Goal: Task Accomplishment & Management: Complete application form

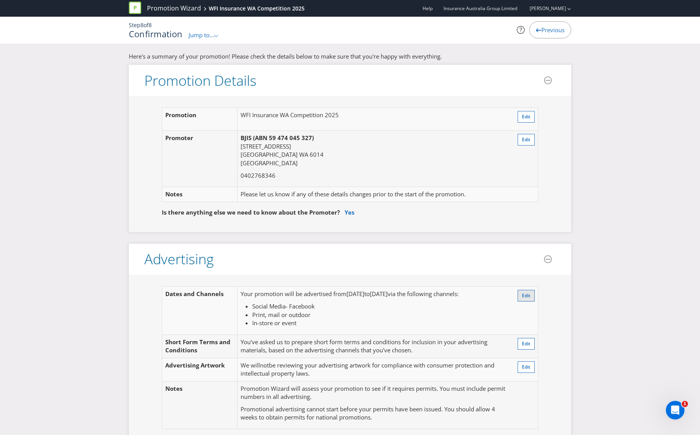
click at [523, 300] on button "Edit" at bounding box center [526, 296] width 17 height 12
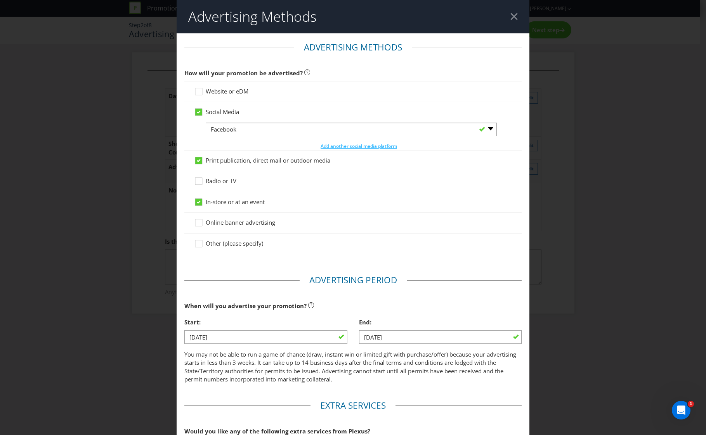
click at [510, 17] on div at bounding box center [513, 16] width 7 height 7
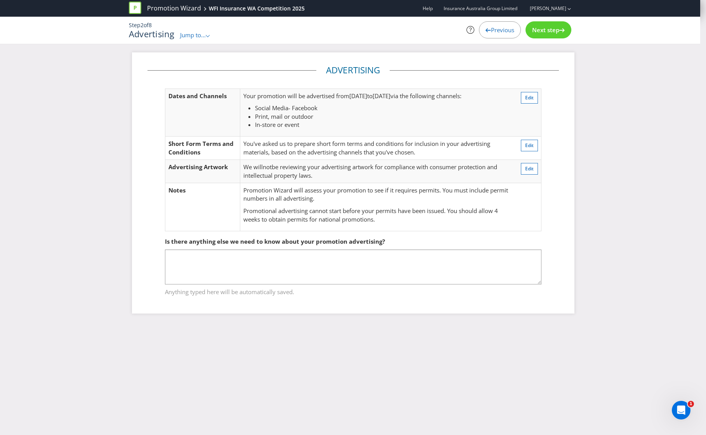
click at [193, 40] on div "Step 2 of 8 Advertising Jump to... .st0{fill-rule:evenodd;clip-rule:evenodd;} P…" at bounding box center [350, 30] width 454 height 27
click at [193, 35] on span "Jump to..." at bounding box center [193, 35] width 26 height 8
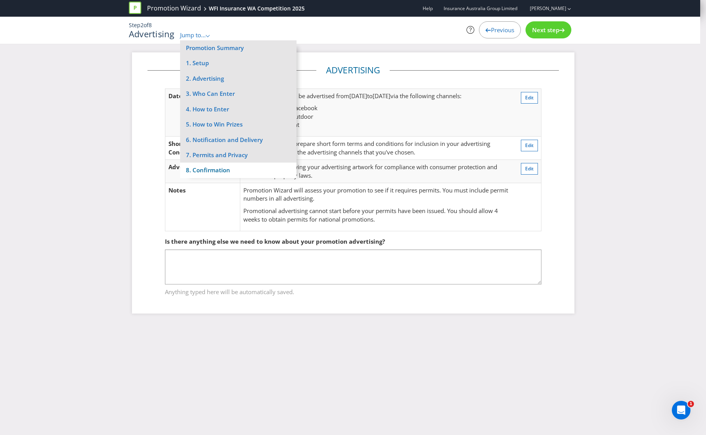
click at [208, 174] on li "8. Confirmation" at bounding box center [238, 170] width 116 height 15
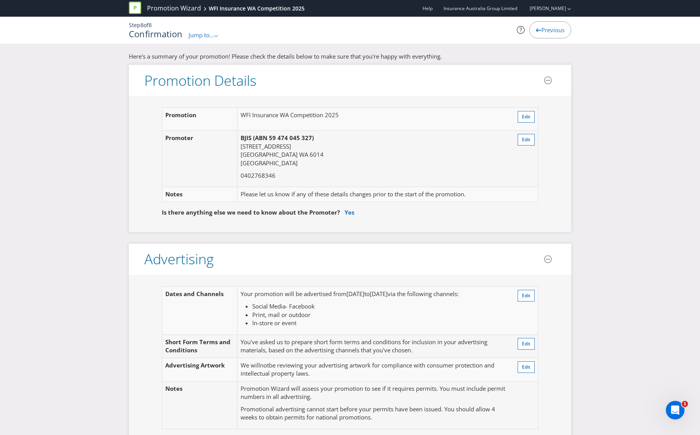
click at [200, 38] on span "Jump to..." at bounding box center [202, 35] width 26 height 8
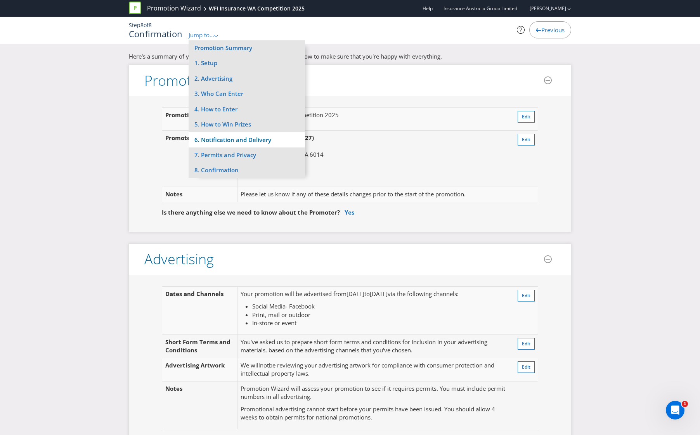
click at [224, 141] on li "6. Notification and Delivery" at bounding box center [247, 139] width 116 height 15
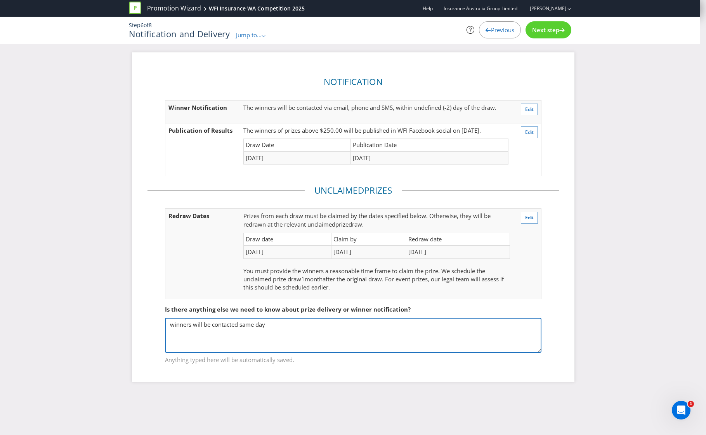
click at [254, 338] on textarea "winners will be contacted same day" at bounding box center [353, 335] width 377 height 35
drag, startPoint x: 277, startPoint y: 324, endPoint x: 195, endPoint y: 325, distance: 82.3
click at [195, 325] on textarea "winners will be contacted same day" at bounding box center [353, 335] width 377 height 35
type textarea "w"
click at [437, 333] on textarea "winners will be contacted same day" at bounding box center [353, 335] width 377 height 35
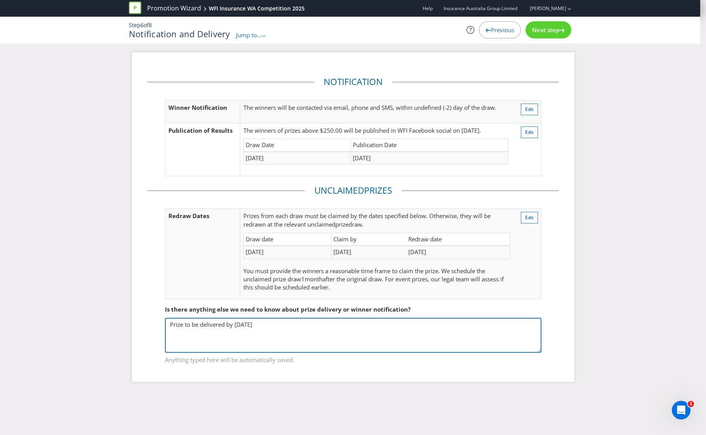
type textarea "Prize to be delivered by [DATE]"
drag, startPoint x: 281, startPoint y: 332, endPoint x: 89, endPoint y: 325, distance: 192.3
click at [89, 325] on div "Notification Winner Notification The winners will be contacted via email, phone…" at bounding box center [353, 222] width 706 height 341
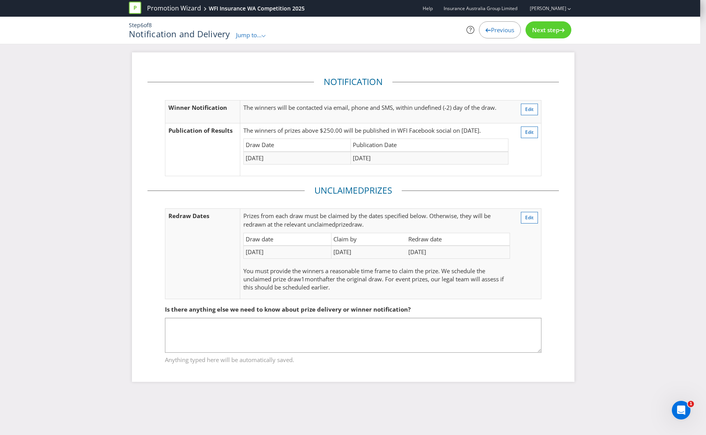
click at [255, 36] on span "Jump to..." at bounding box center [249, 35] width 26 height 8
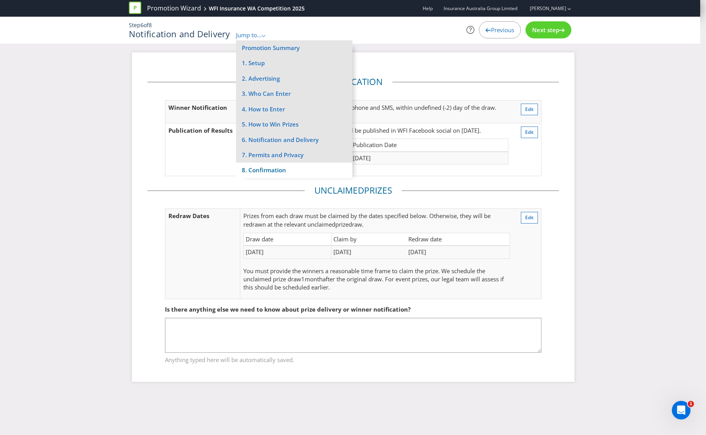
click at [263, 172] on li "8. Confirmation" at bounding box center [294, 170] width 116 height 15
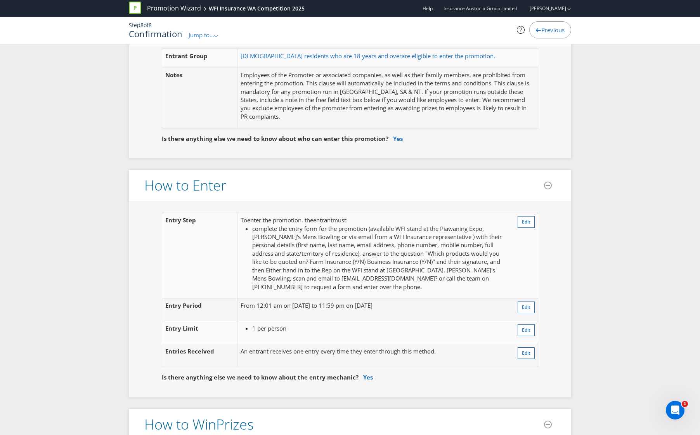
scroll to position [466, 0]
click at [672, 412] on icon "Open Intercom Messenger" at bounding box center [675, 410] width 13 height 13
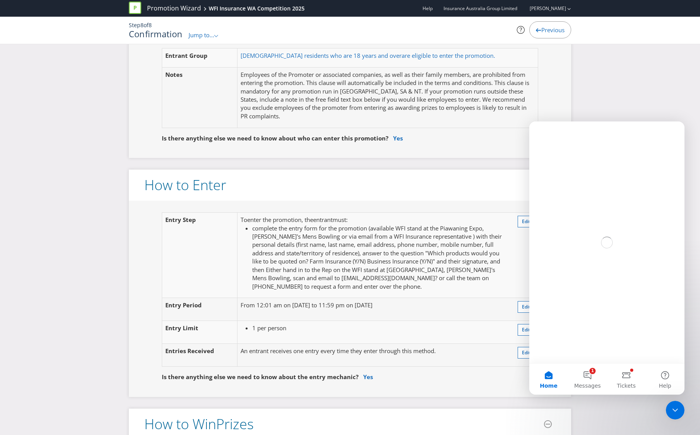
scroll to position [0, 0]
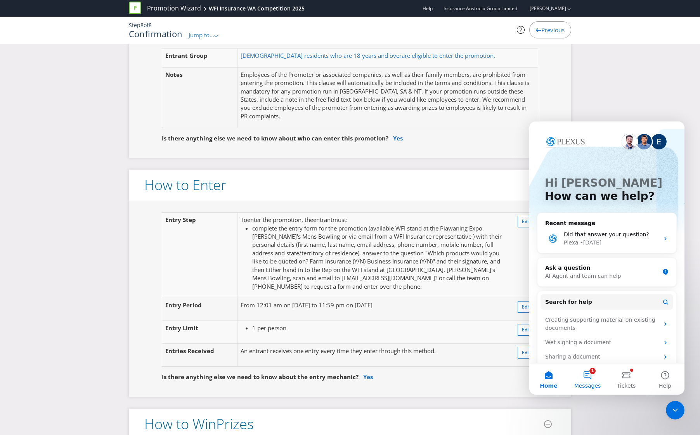
click at [598, 379] on button "1 Messages" at bounding box center [587, 379] width 39 height 31
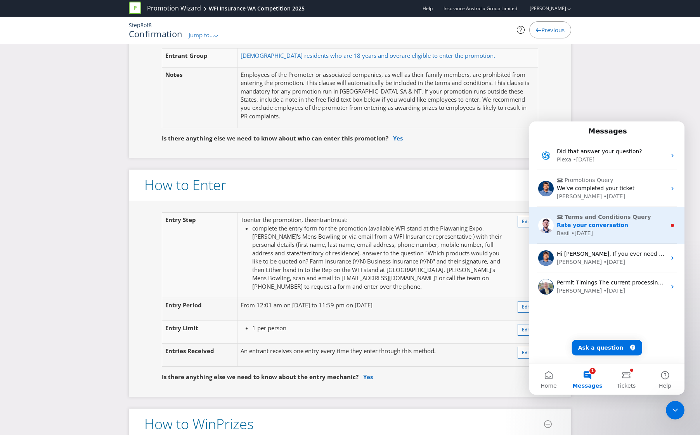
click at [607, 225] on span "Rate your conversation" at bounding box center [592, 225] width 71 height 6
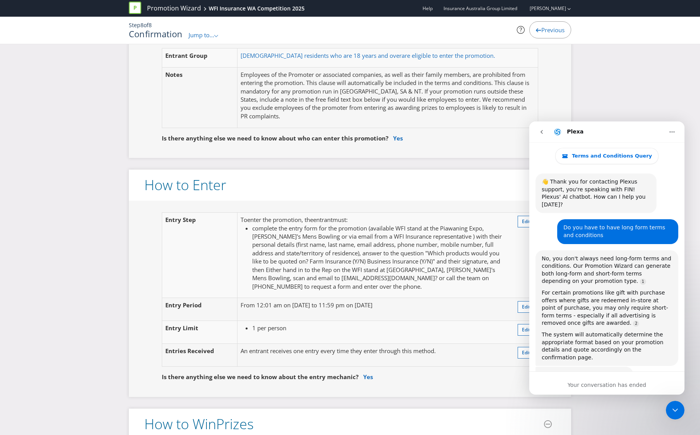
scroll to position [28, 0]
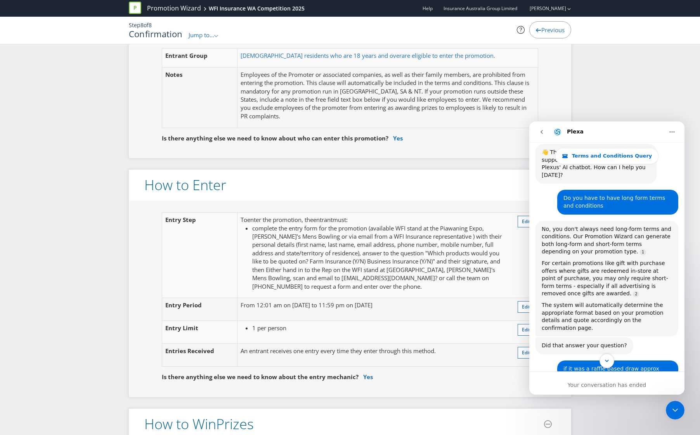
click at [612, 364] on button "Scroll to bottom" at bounding box center [607, 361] width 14 height 14
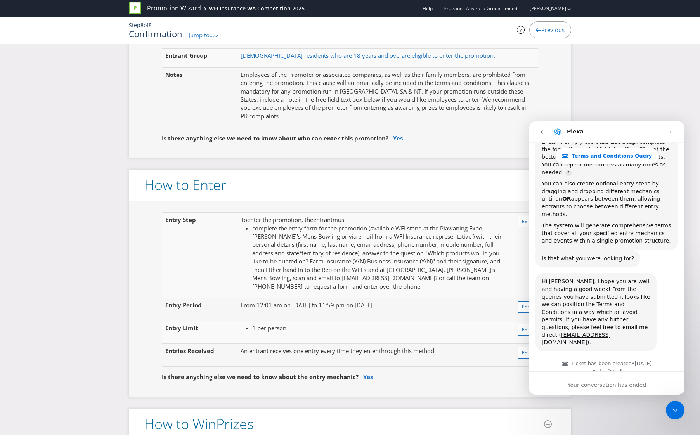
scroll to position [934, 0]
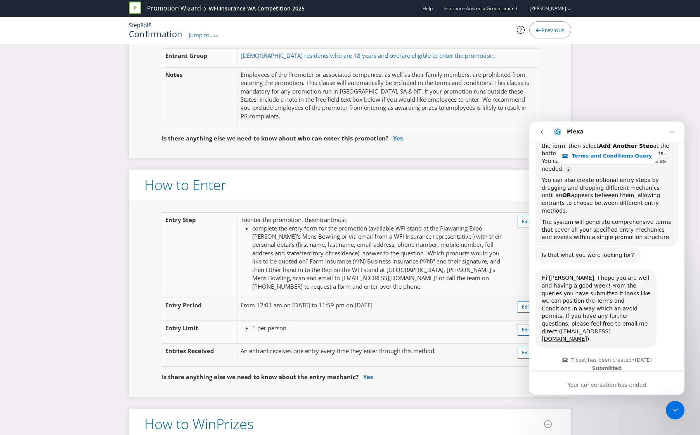
click at [543, 134] on icon "go back" at bounding box center [542, 132] width 6 height 6
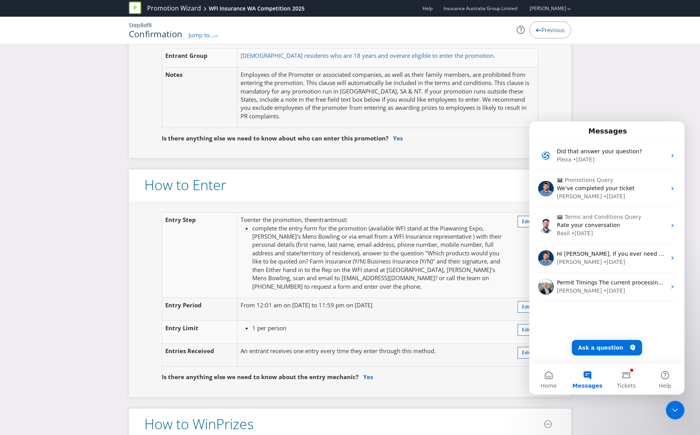
scroll to position [0, 0]
click at [630, 382] on button "Tickets" at bounding box center [626, 379] width 39 height 31
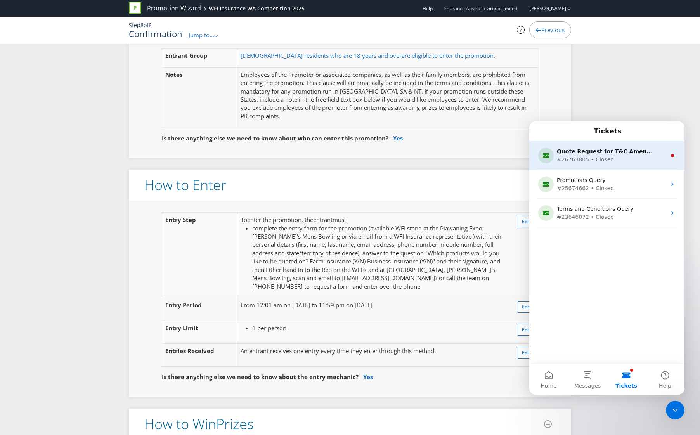
click at [611, 158] on div "#26763805 • Closed" at bounding box center [605, 160] width 97 height 8
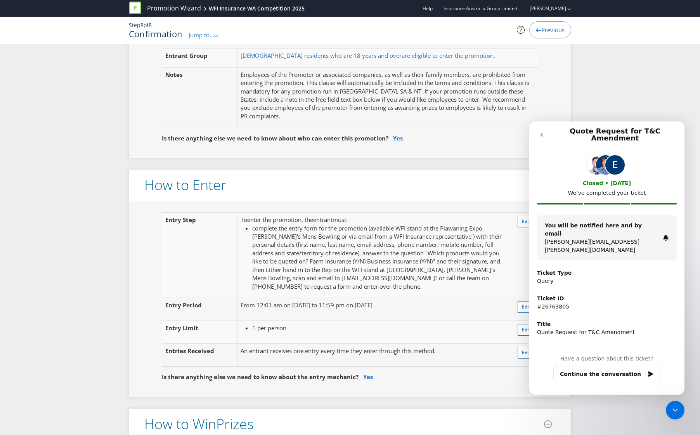
drag, startPoint x: 683, startPoint y: 411, endPoint x: 678, endPoint y: 410, distance: 5.4
click at [681, 410] on div "Close Intercom Messenger" at bounding box center [675, 410] width 19 height 19
